Goal: Find specific page/section: Find specific page/section

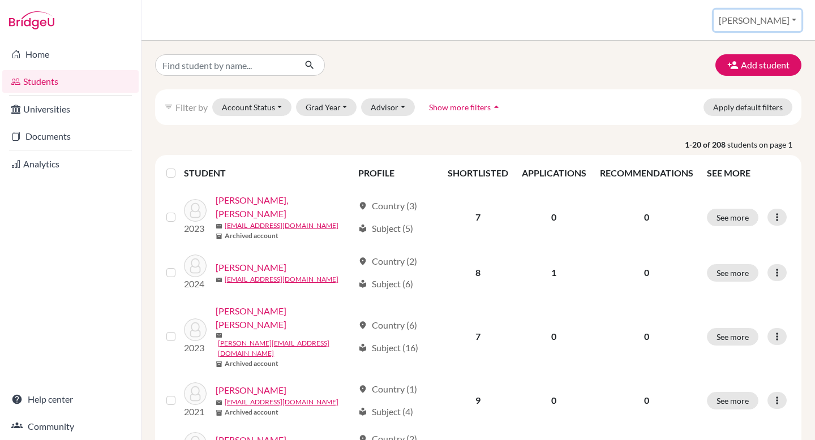
click at [757, 23] on button "[PERSON_NAME]" at bounding box center [757, 20] width 88 height 21
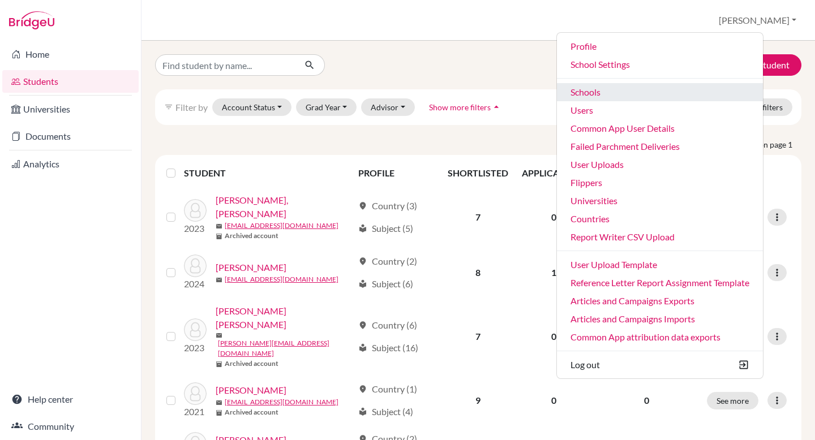
click at [621, 100] on link "Schools" at bounding box center [660, 92] width 206 height 18
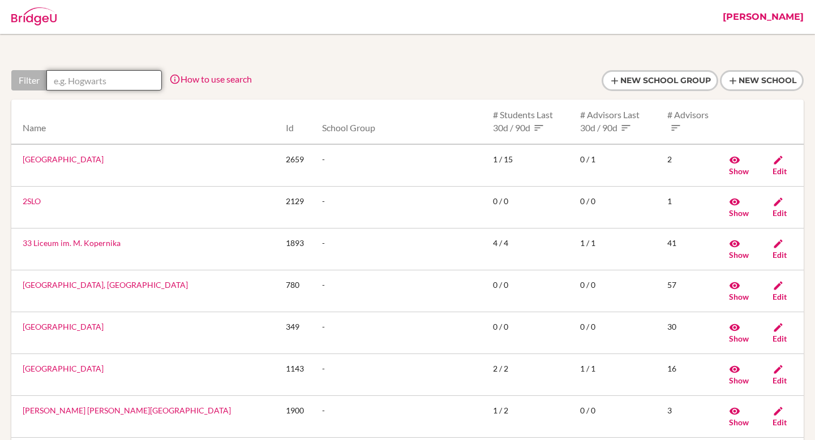
click at [99, 81] on input "text" at bounding box center [103, 80] width 115 height 20
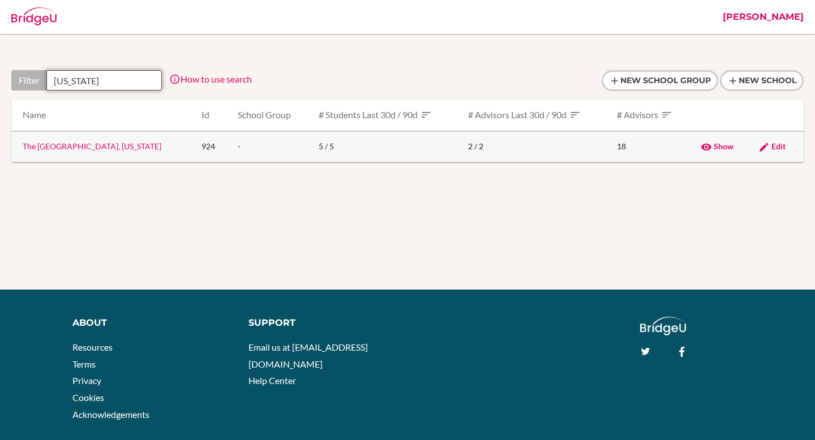
type input "NEW YORK"
click at [81, 147] on link "The British International School, New York" at bounding box center [92, 146] width 139 height 10
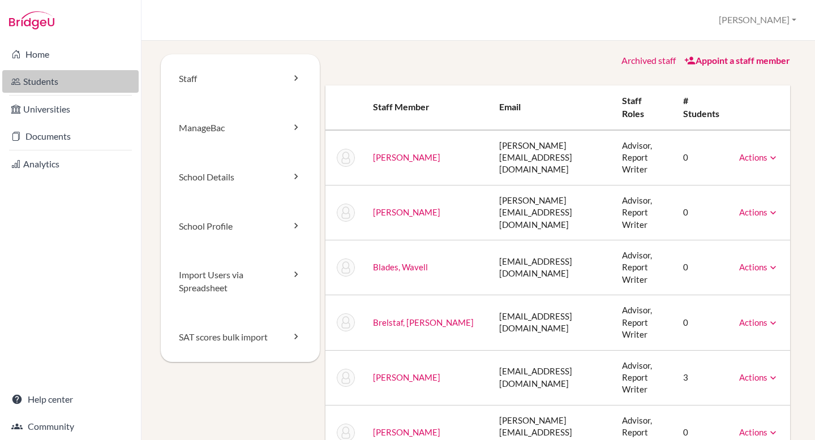
click at [73, 82] on link "Students" at bounding box center [70, 81] width 136 height 23
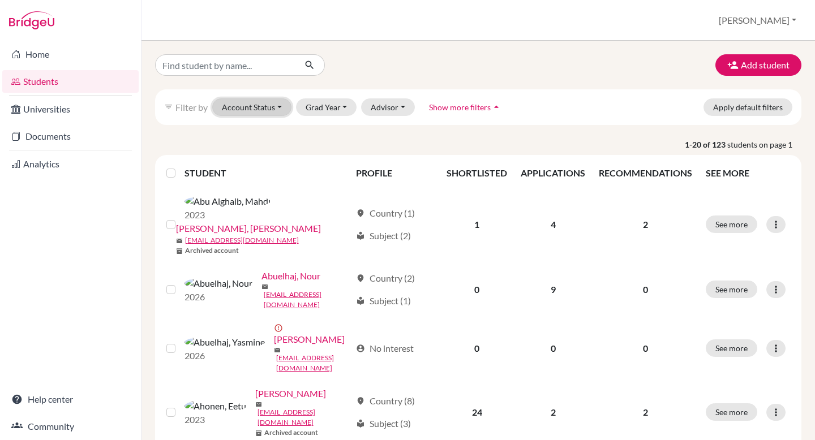
click at [238, 110] on button "Account Status" at bounding box center [251, 107] width 79 height 18
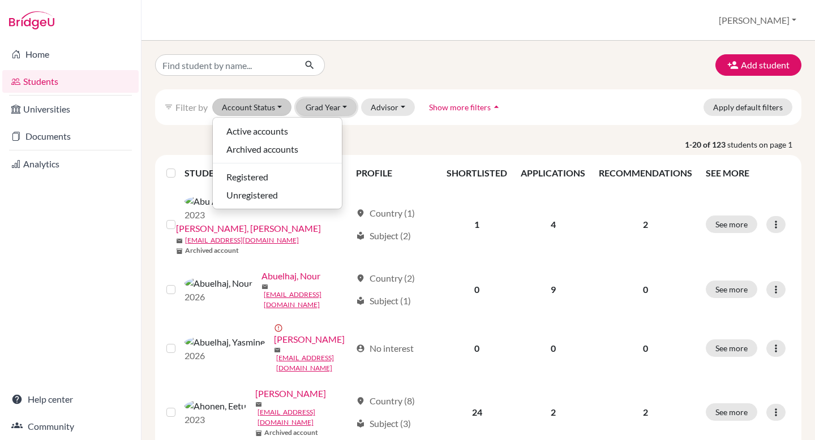
click at [315, 109] on button "Grad Year" at bounding box center [326, 107] width 61 height 18
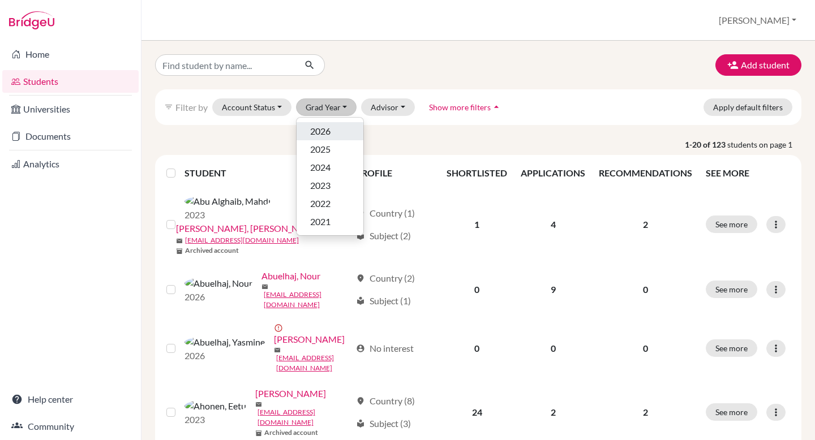
click at [319, 135] on span "2026" at bounding box center [320, 131] width 20 height 14
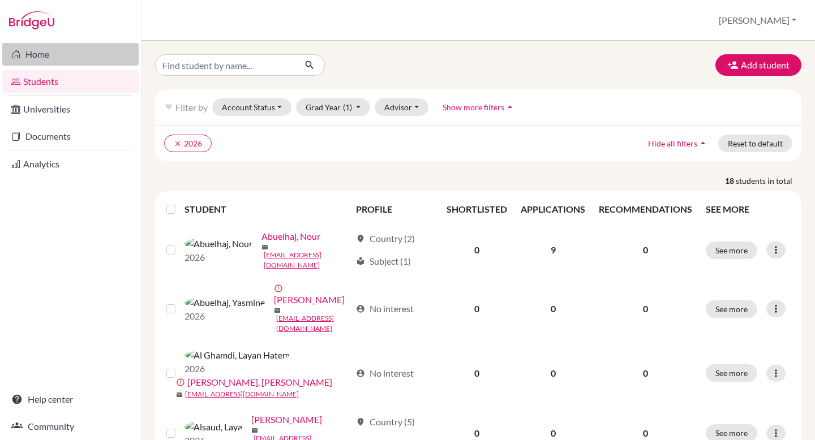
click at [74, 57] on link "Home" at bounding box center [70, 54] width 136 height 23
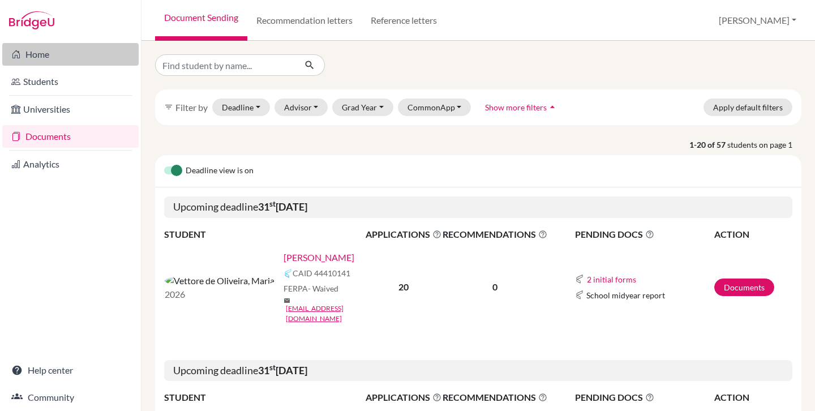
click at [42, 48] on link "Home" at bounding box center [70, 54] width 136 height 23
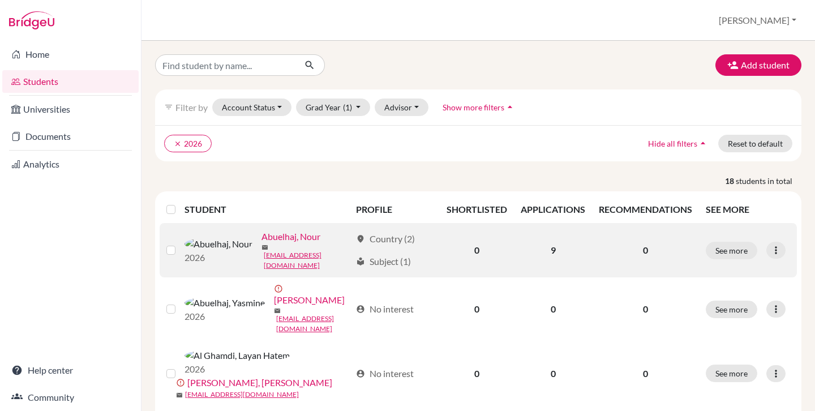
click at [261, 243] on link "Abuelhaj, Nour" at bounding box center [290, 237] width 59 height 14
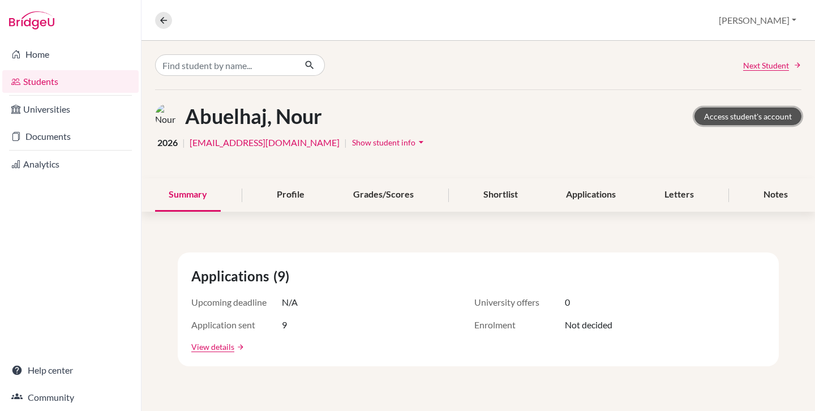
click at [763, 122] on link "Access student's account" at bounding box center [747, 116] width 107 height 18
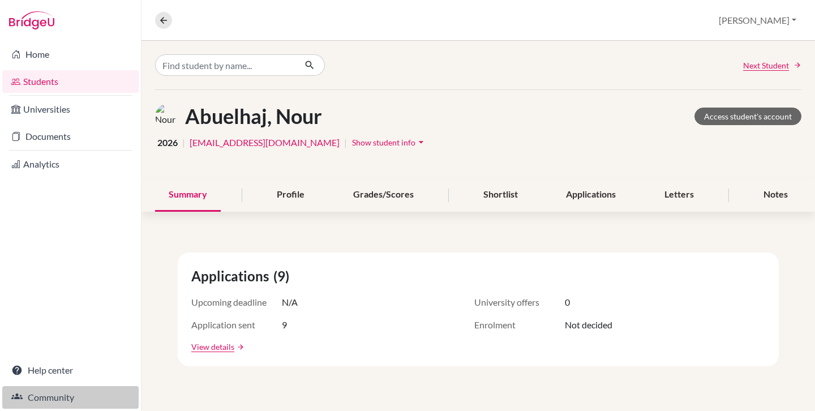
click at [49, 397] on link "Community" at bounding box center [70, 397] width 136 height 23
